Goal: Contribute content

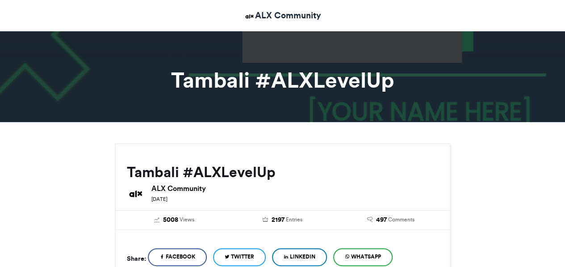
click at [359, 259] on span "WhatsApp" at bounding box center [366, 256] width 30 height 8
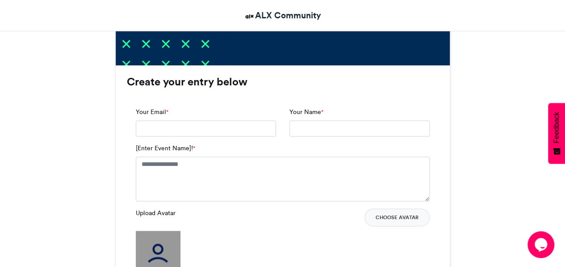
scroll to position [511, 0]
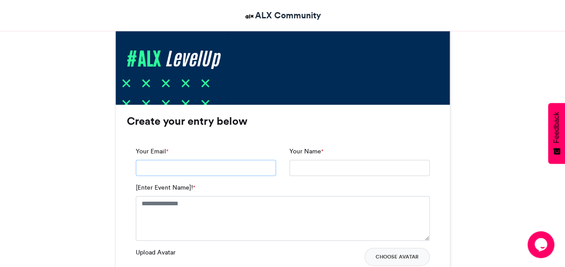
click at [213, 173] on input "Your Email *" at bounding box center [206, 167] width 140 height 16
type input "**********"
click at [311, 173] on input "Your Name *" at bounding box center [359, 167] width 140 height 16
type input "**********"
click at [222, 210] on textarea "[Enter Event Name]! *" at bounding box center [283, 218] width 294 height 45
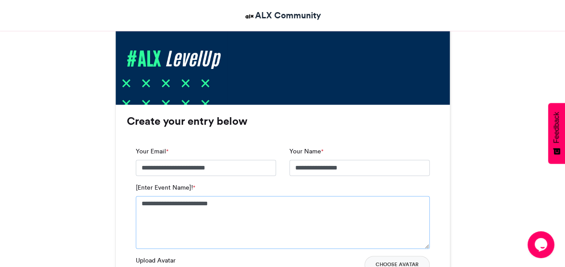
click at [156, 201] on textarea "**********" at bounding box center [283, 222] width 294 height 53
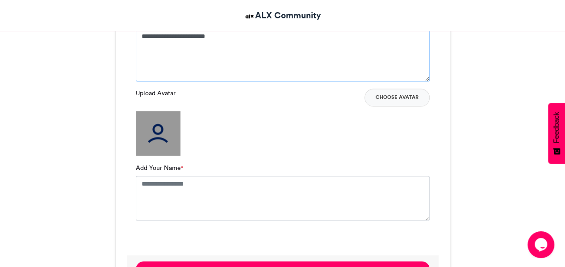
scroll to position [729, 0]
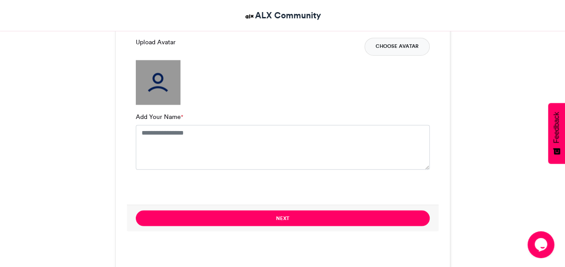
type textarea "**********"
click at [405, 50] on button "Choose Avatar" at bounding box center [397, 47] width 65 height 18
click at [150, 76] on img at bounding box center [158, 82] width 45 height 45
click at [194, 141] on textarea "Add Your Name *" at bounding box center [283, 147] width 294 height 45
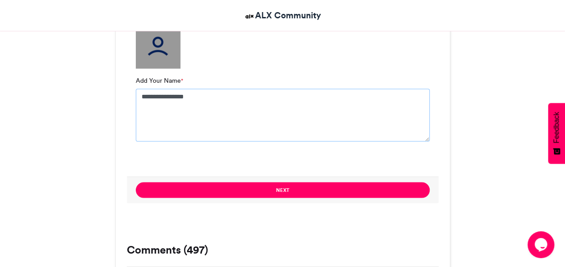
scroll to position [858, 0]
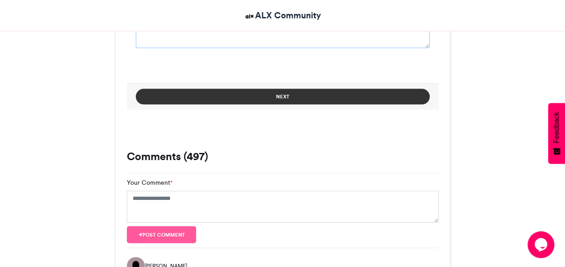
type textarea "**********"
click at [249, 97] on button "Next" at bounding box center [283, 97] width 294 height 16
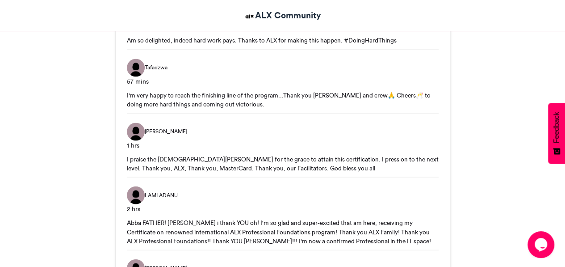
scroll to position [226, 0]
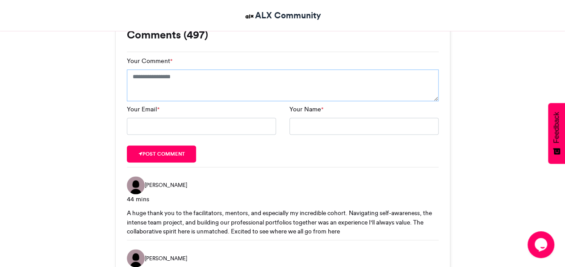
scroll to position [560, 0]
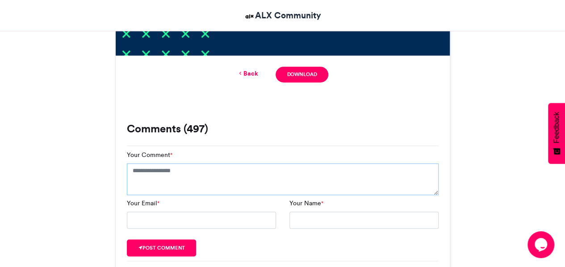
click at [170, 175] on textarea "Your Comment *" at bounding box center [283, 179] width 312 height 32
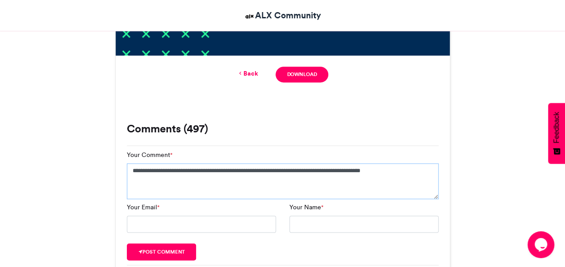
type textarea "**********"
click at [171, 227] on input "Your Email *" at bounding box center [201, 223] width 149 height 17
type input "**********"
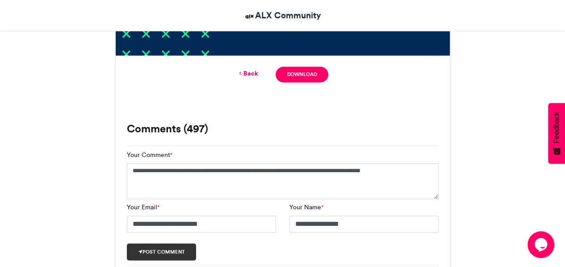
click at [169, 251] on button "Post comment" at bounding box center [162, 251] width 70 height 17
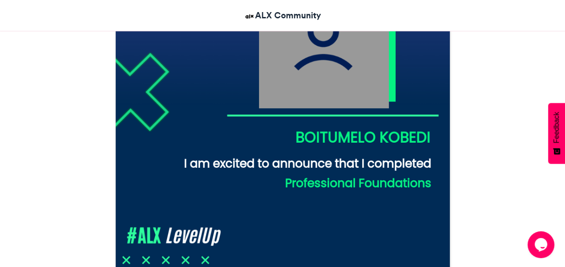
scroll to position [402, 0]
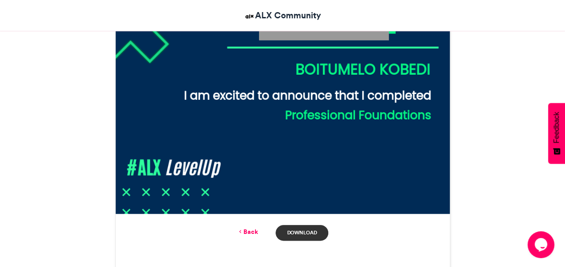
click at [294, 231] on link "Download" at bounding box center [302, 233] width 52 height 16
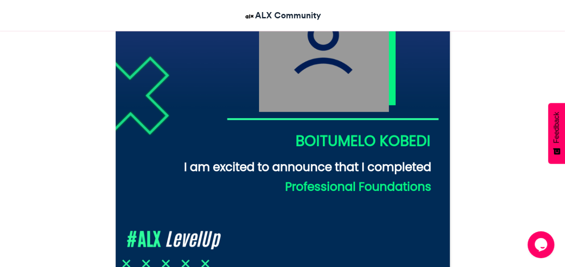
scroll to position [295, 0]
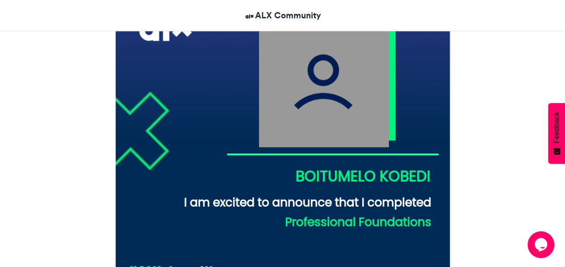
click at [292, 97] on img at bounding box center [283, 153] width 334 height 334
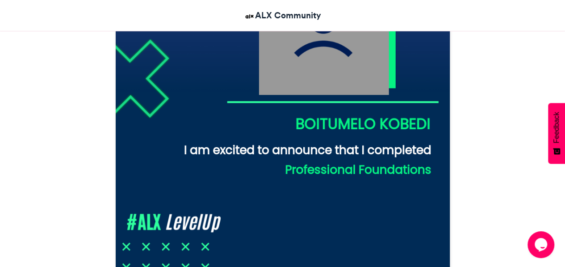
scroll to position [511, 0]
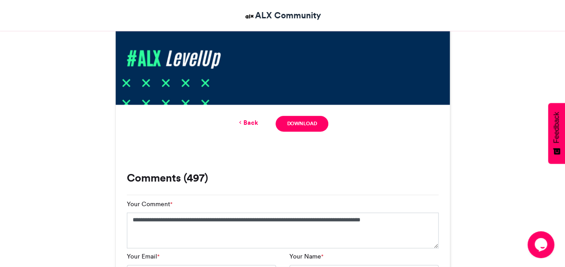
click at [247, 126] on link "Back" at bounding box center [247, 122] width 21 height 9
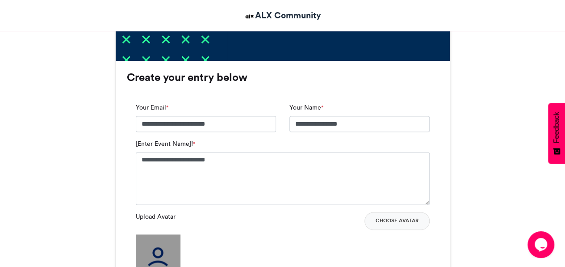
scroll to position [621, 0]
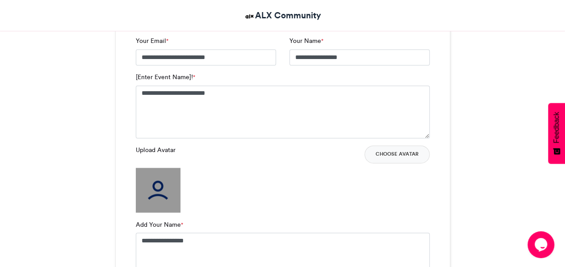
drag, startPoint x: 563, startPoint y: 88, endPoint x: 562, endPoint y: 83, distance: 5.0
click at [392, 152] on button "Choose Avatar" at bounding box center [397, 154] width 65 height 18
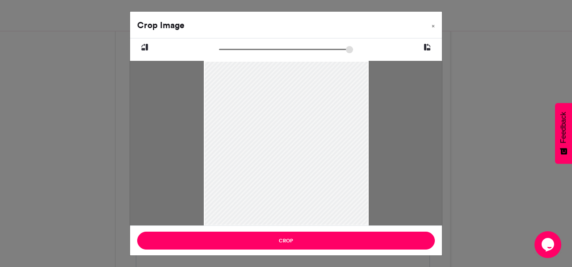
drag, startPoint x: 292, startPoint y: 157, endPoint x: 282, endPoint y: 171, distance: 17.1
click at [282, 171] on div at bounding box center [286, 157] width 165 height 220
drag, startPoint x: 282, startPoint y: 171, endPoint x: 286, endPoint y: 162, distance: 10.2
click at [282, 171] on div at bounding box center [286, 158] width 165 height 220
drag, startPoint x: 286, startPoint y: 162, endPoint x: 297, endPoint y: 138, distance: 26.0
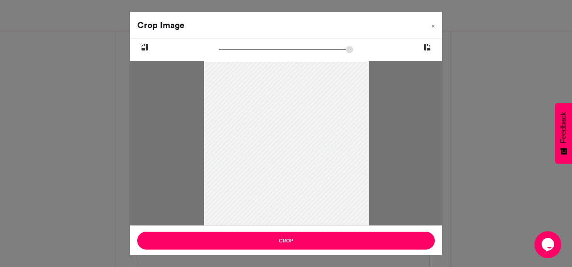
click at [297, 138] on div at bounding box center [286, 133] width 165 height 220
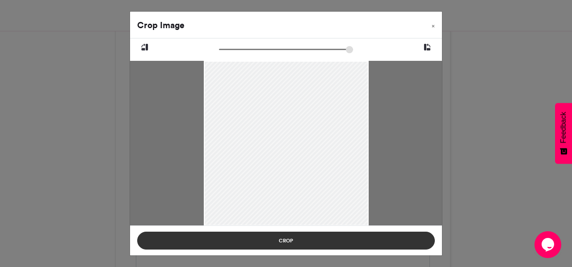
click at [292, 242] on button "Crop" at bounding box center [286, 240] width 298 height 18
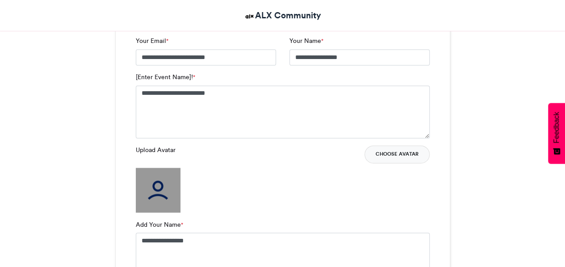
click at [384, 159] on button "Choose Avatar" at bounding box center [397, 154] width 65 height 18
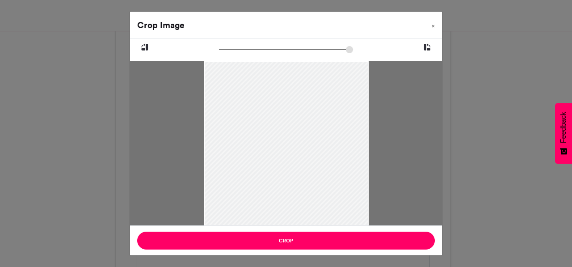
drag, startPoint x: 289, startPoint y: 166, endPoint x: 288, endPoint y: 148, distance: 18.3
click at [286, 165] on div at bounding box center [286, 156] width 165 height 220
drag, startPoint x: 288, startPoint y: 148, endPoint x: 304, endPoint y: 127, distance: 25.8
click at [304, 127] on div at bounding box center [286, 143] width 165 height 220
click at [307, 124] on div at bounding box center [286, 122] width 165 height 220
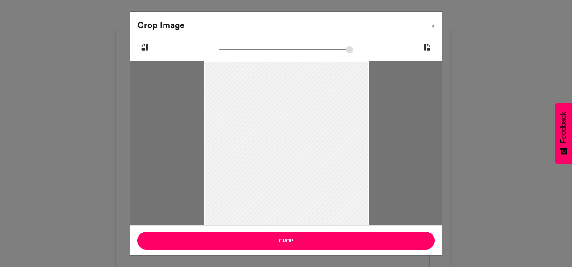
click at [307, 124] on div at bounding box center [286, 119] width 165 height 220
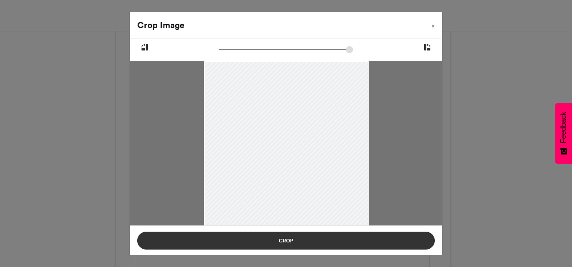
click at [288, 239] on button "Crop" at bounding box center [286, 240] width 298 height 18
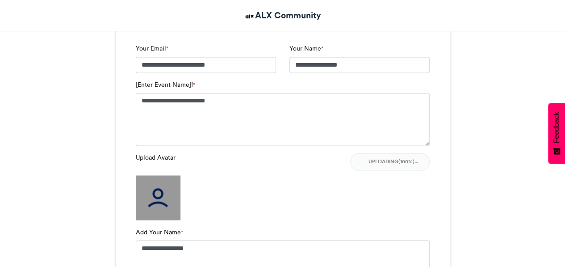
scroll to position [681, 0]
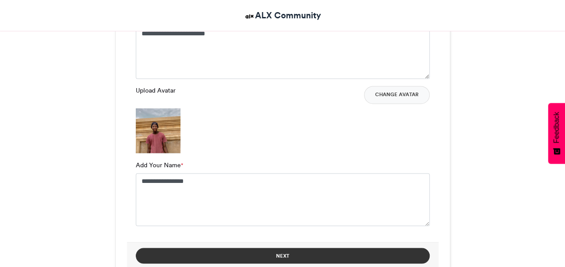
click at [299, 256] on button "Next" at bounding box center [283, 255] width 294 height 16
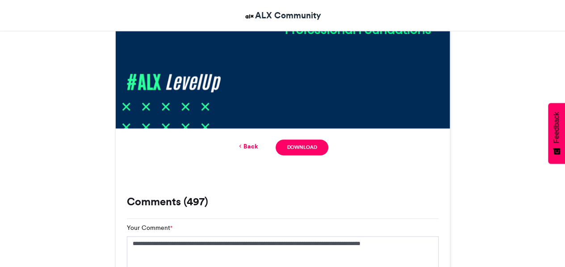
scroll to position [505, 0]
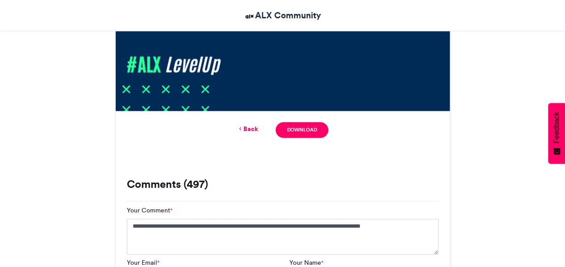
click at [248, 131] on link "Back" at bounding box center [247, 128] width 21 height 9
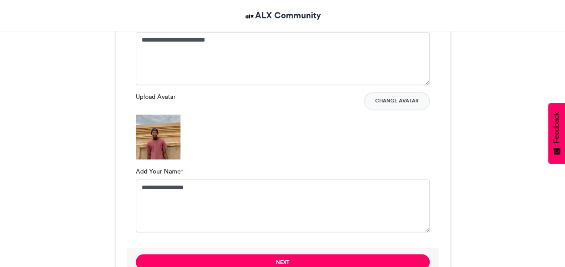
scroll to position [696, 0]
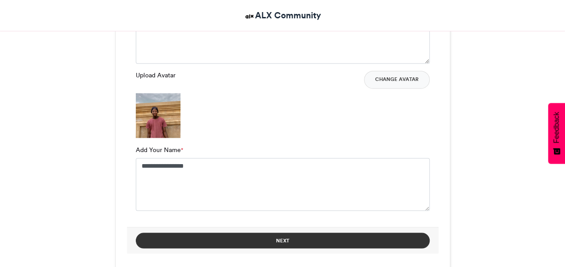
click at [287, 236] on button "Next" at bounding box center [283, 240] width 294 height 16
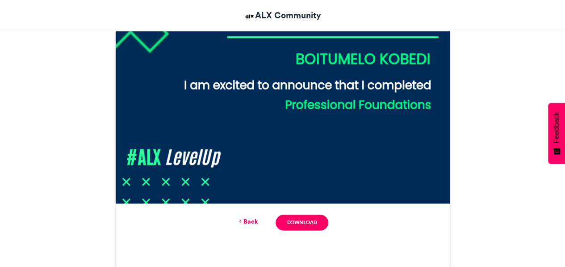
scroll to position [738, 0]
